Goal: Find specific page/section: Find specific page/section

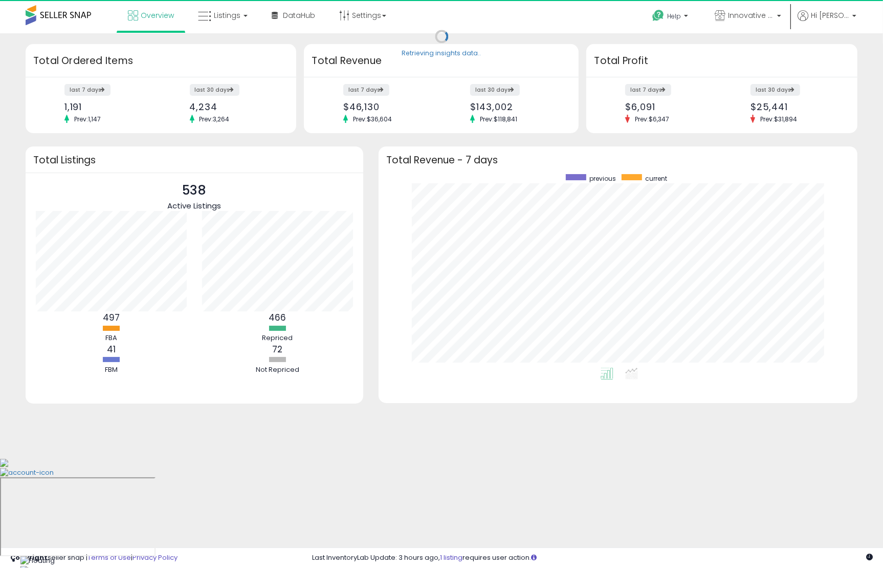
scroll to position [193, 459]
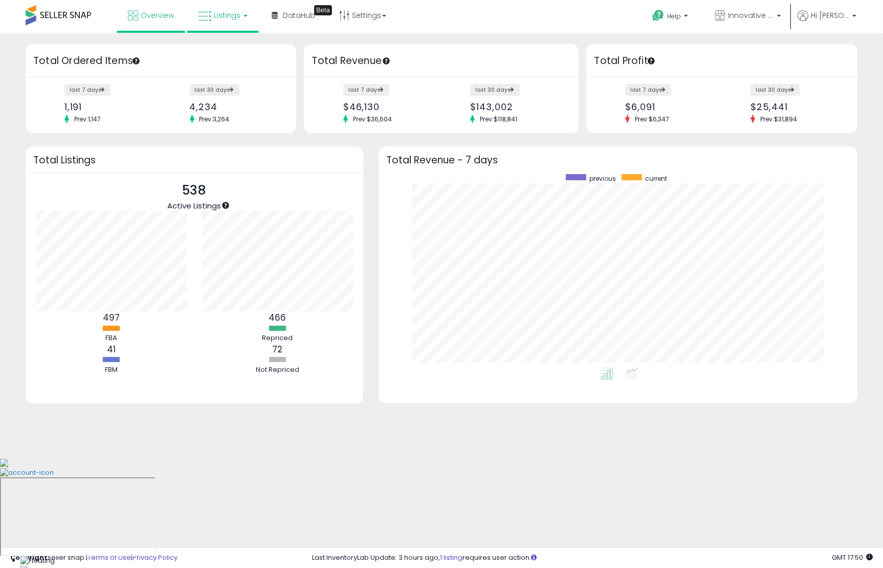
click at [242, 23] on link "Listings" at bounding box center [222, 15] width 65 height 31
click at [227, 49] on icon at bounding box center [230, 50] width 45 height 13
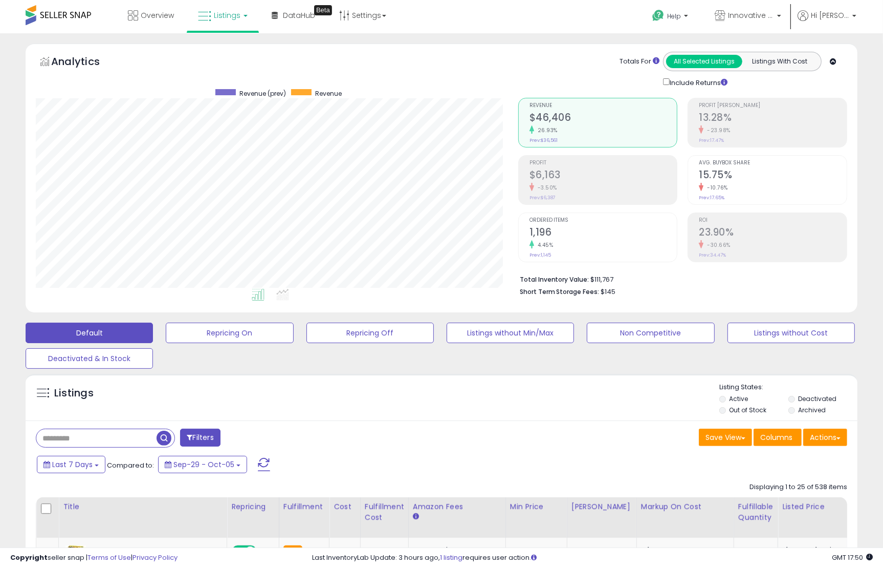
scroll to position [210, 482]
